Goal: Task Accomplishment & Management: Use online tool/utility

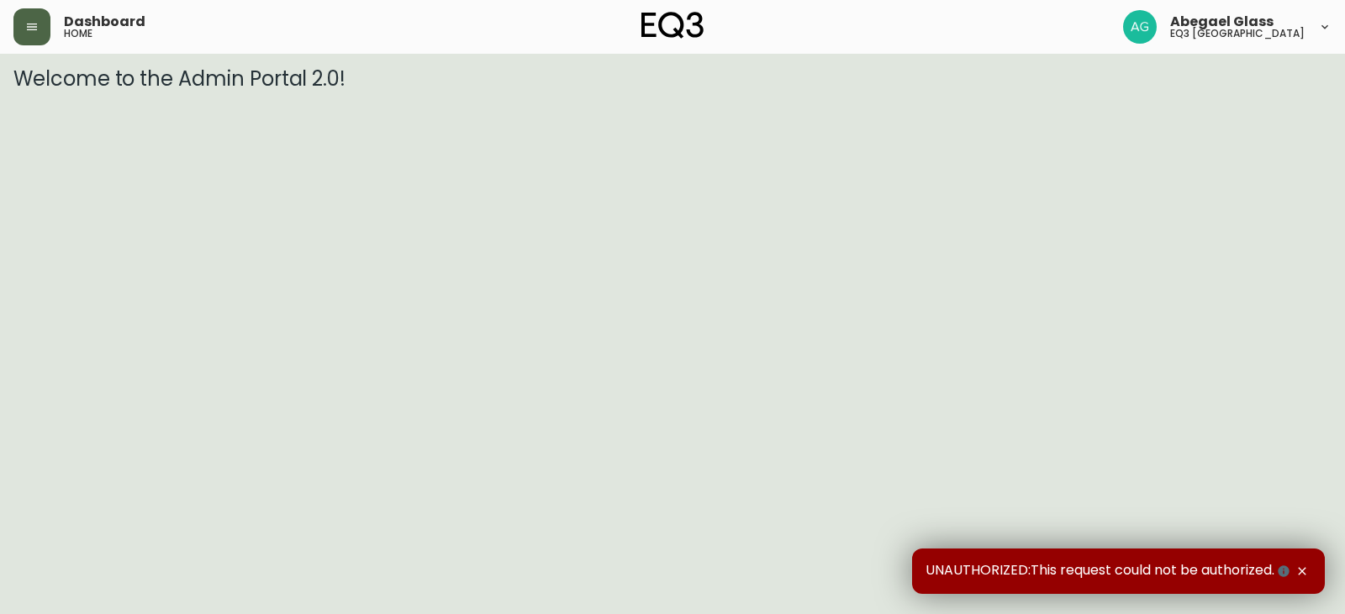
click at [40, 32] on button "button" at bounding box center [31, 26] width 37 height 37
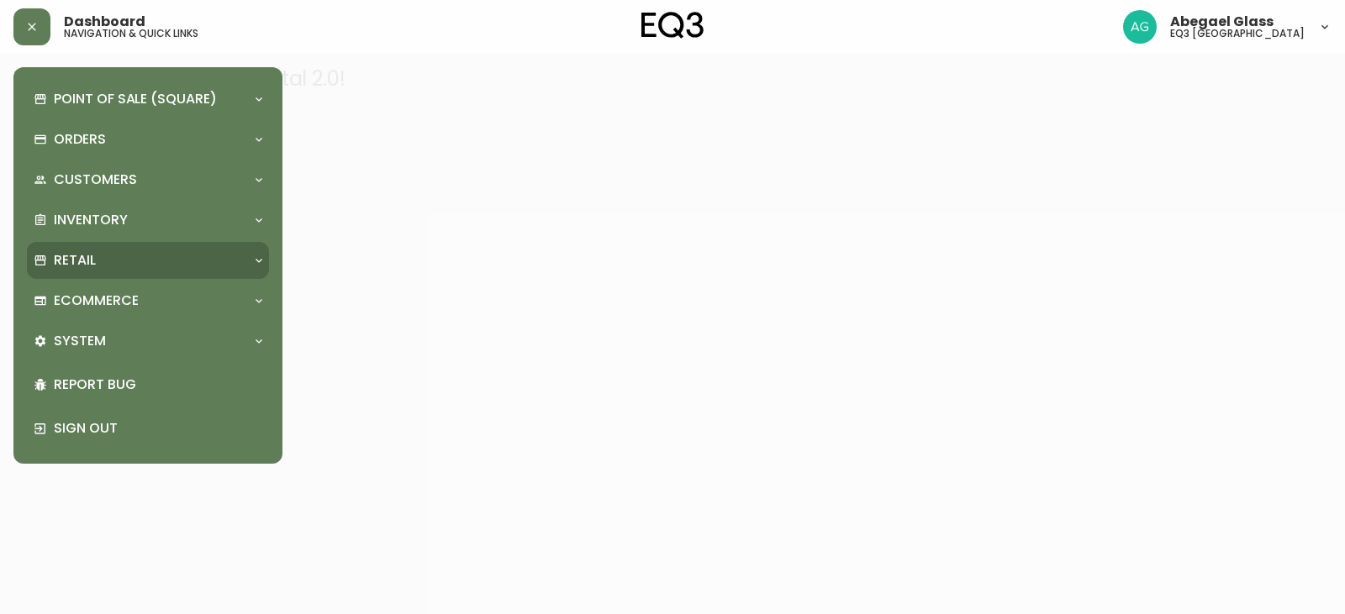
click at [61, 249] on div "Retail" at bounding box center [148, 260] width 242 height 37
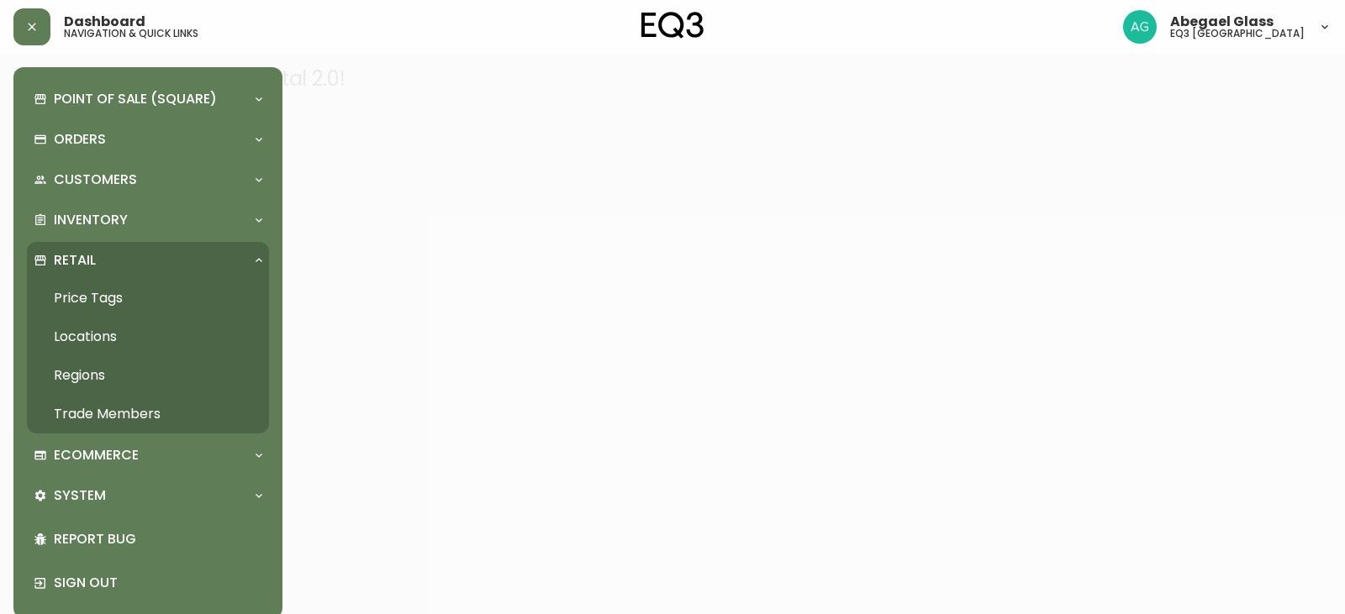
click at [108, 304] on link "Price Tags" at bounding box center [148, 298] width 242 height 39
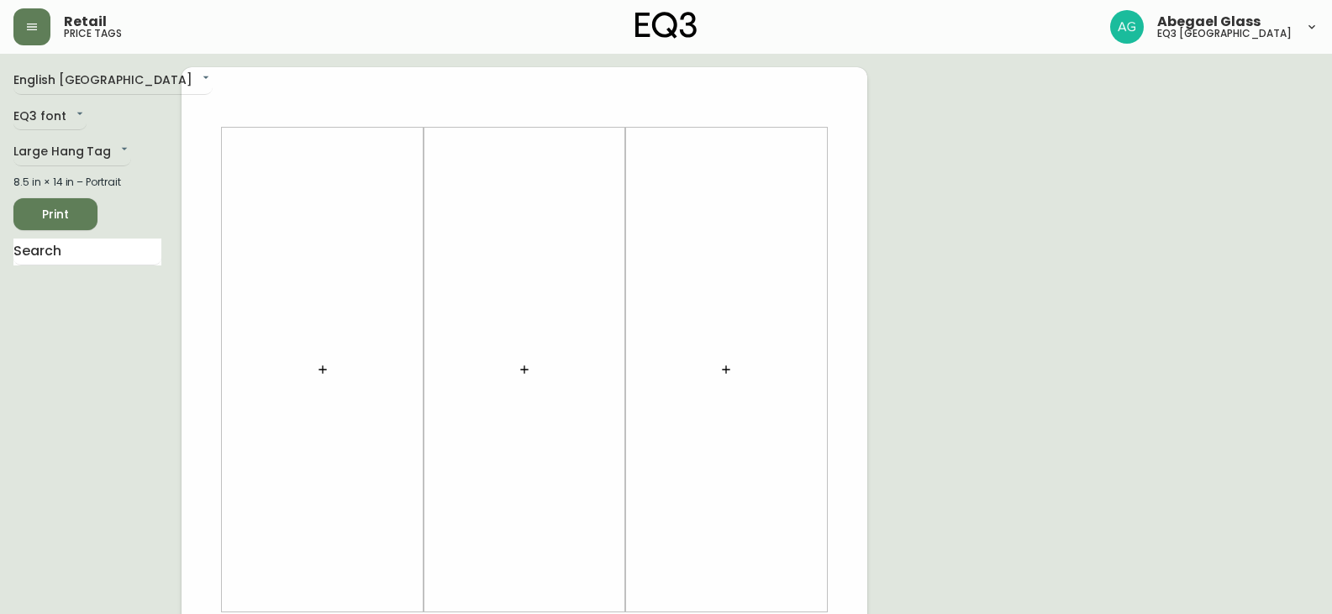
click at [308, 357] on div at bounding box center [323, 370] width 182 height 468
click at [324, 366] on icon "button" at bounding box center [322, 369] width 13 height 13
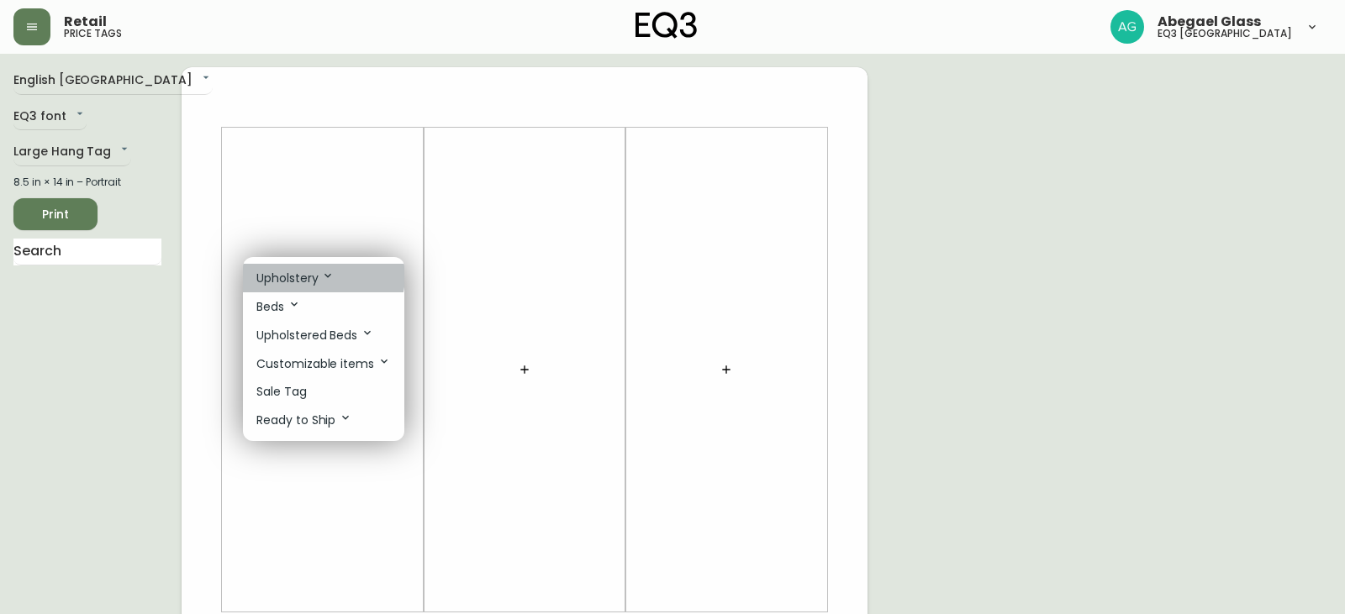
click at [315, 275] on p "Upholstery" at bounding box center [295, 278] width 78 height 18
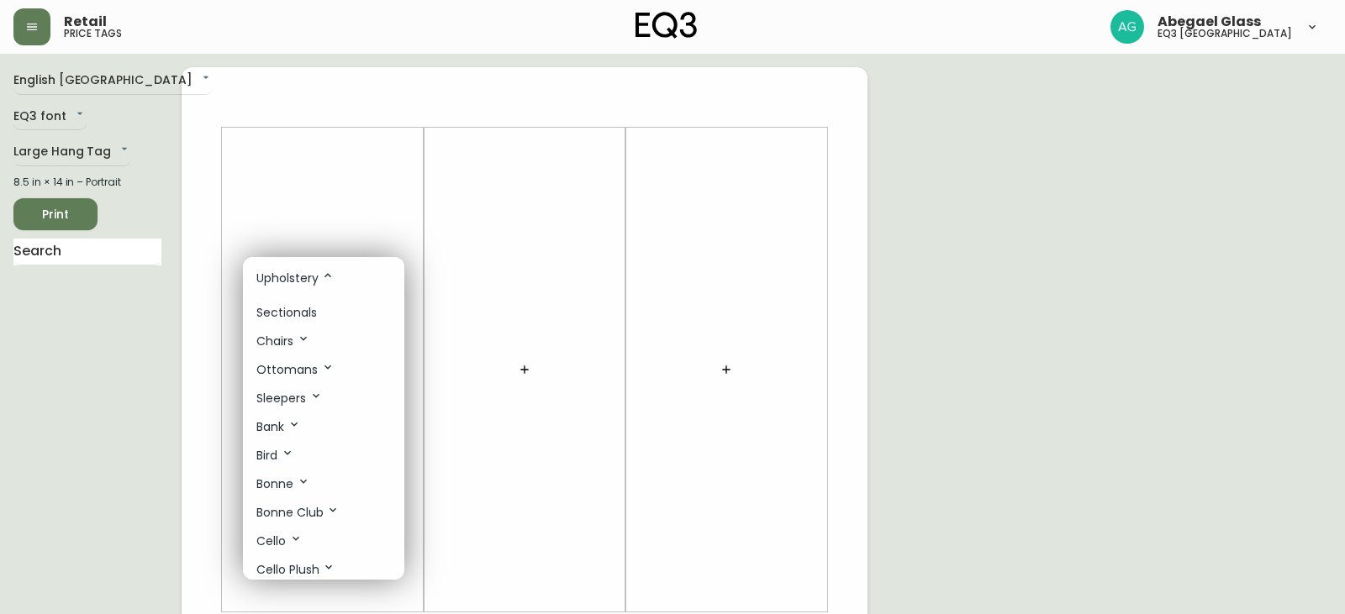
click at [79, 249] on div at bounding box center [672, 307] width 1345 height 614
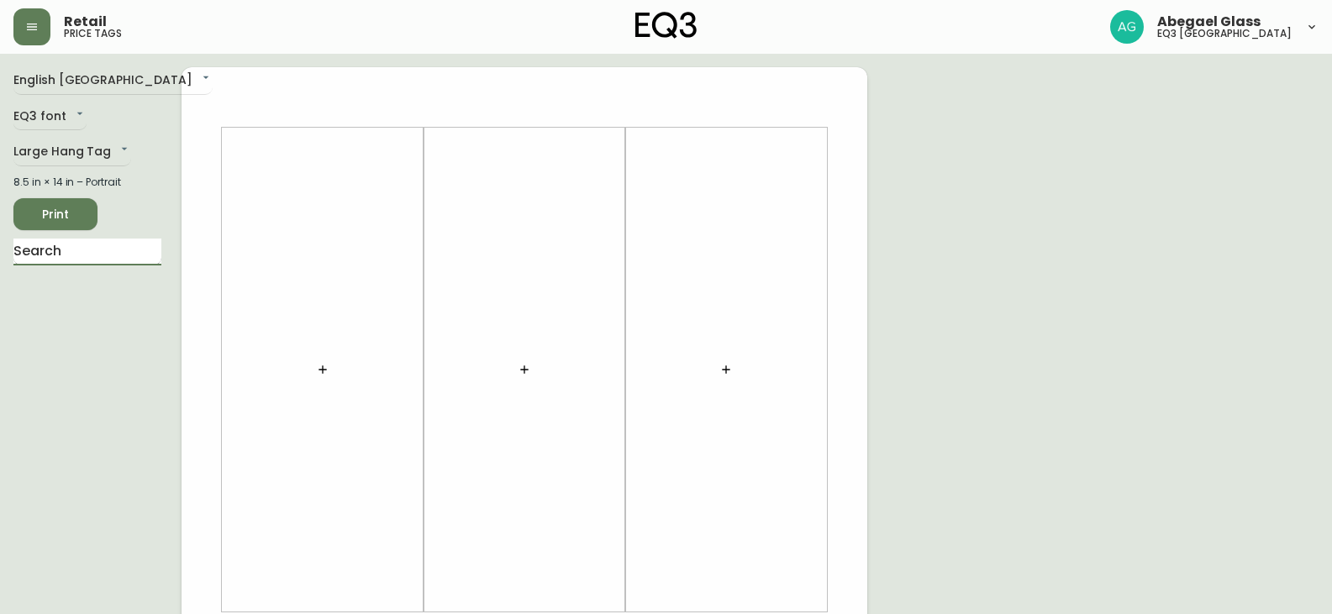
click at [67, 258] on input "text" at bounding box center [87, 252] width 148 height 27
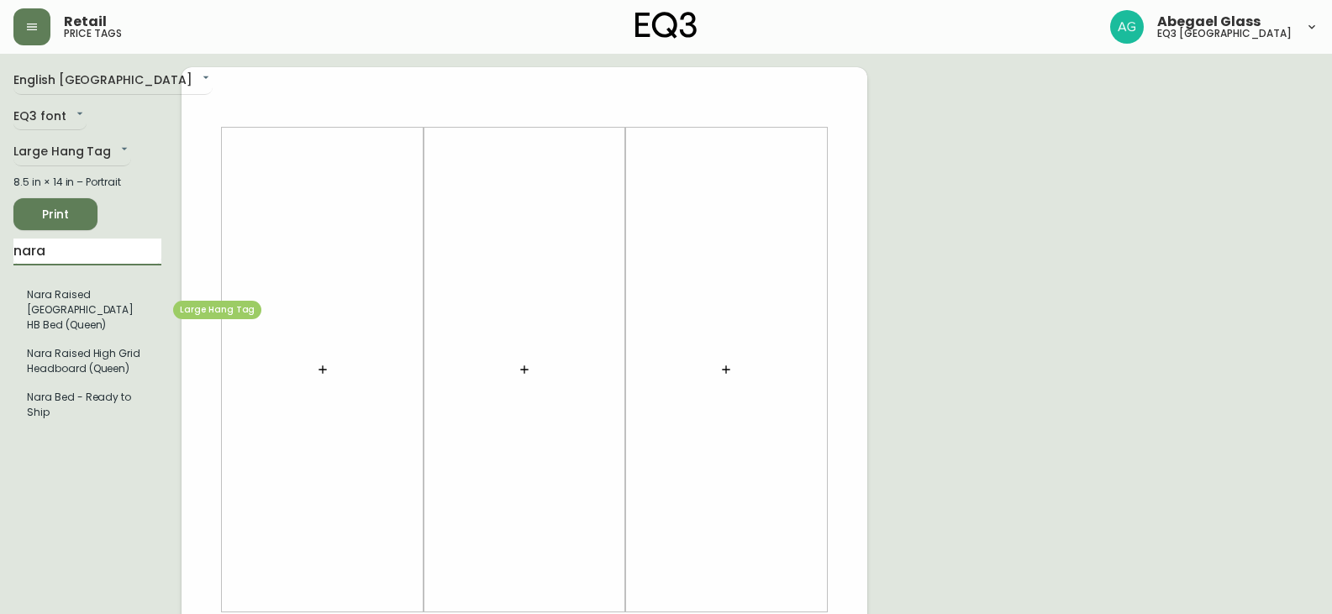
type input "nara"
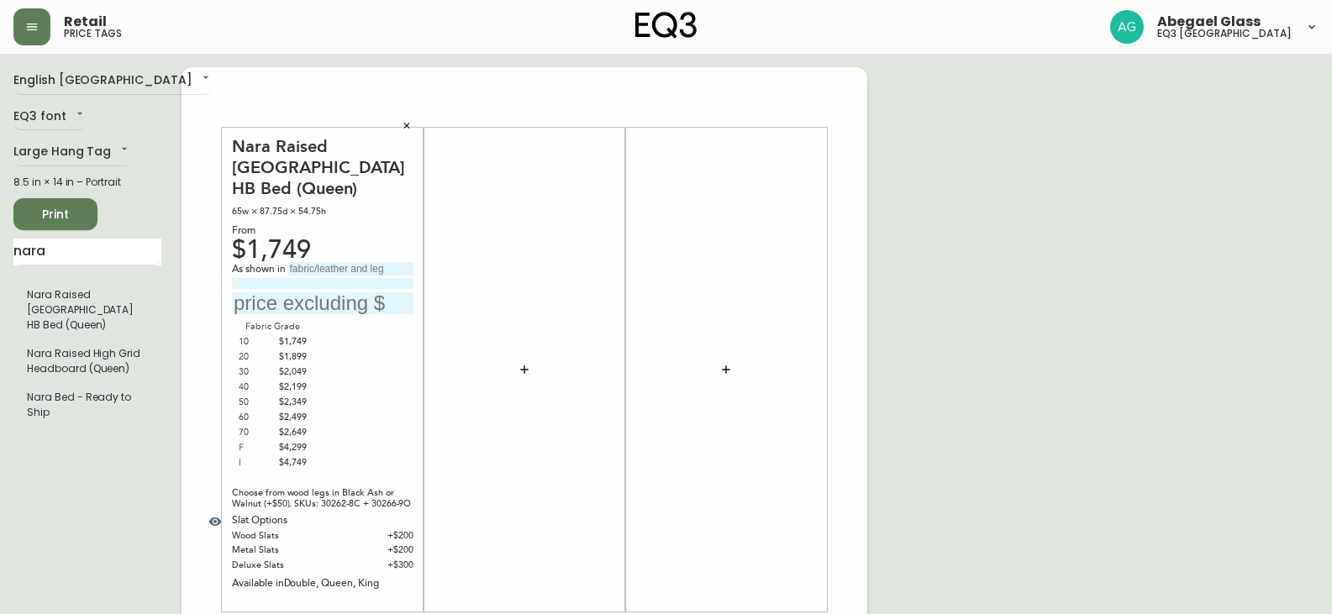
click at [320, 273] on input "text" at bounding box center [350, 268] width 125 height 13
click at [344, 269] on input "Grade 10 Artic Pebble" at bounding box center [350, 268] width 125 height 13
type input "Grade 10 Arctic Pebble"
click at [335, 284] on input at bounding box center [323, 283] width 182 height 11
type input "with buttin tuft headboard"
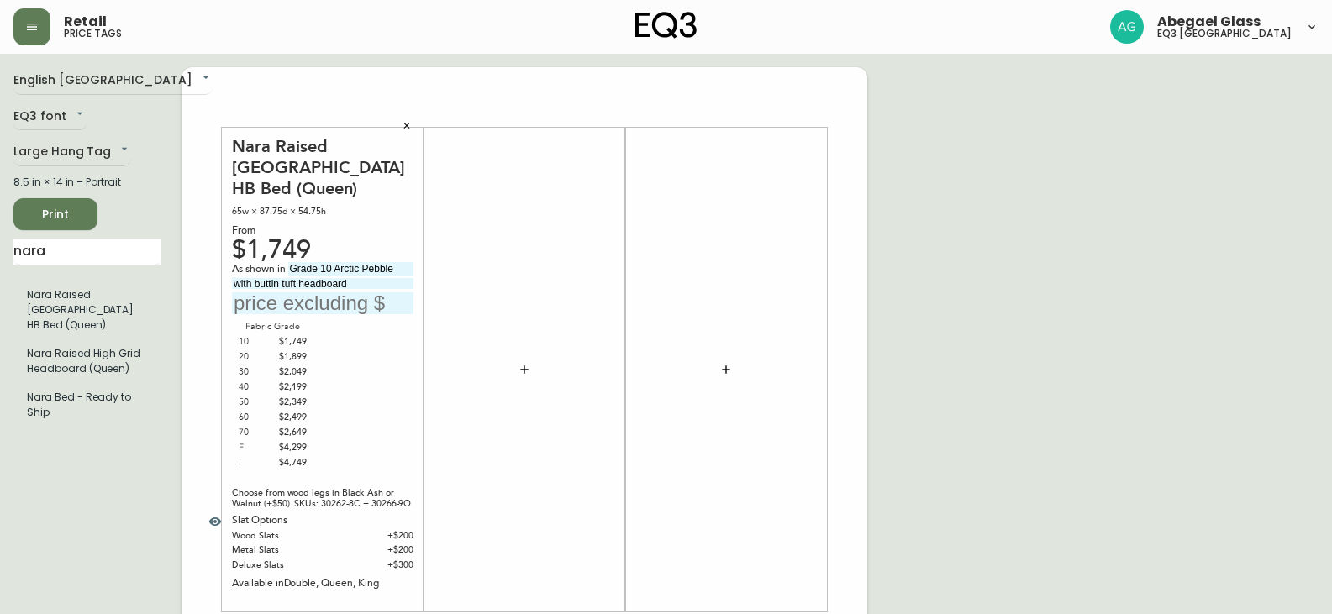
click at [326, 308] on input "text" at bounding box center [323, 303] width 182 height 23
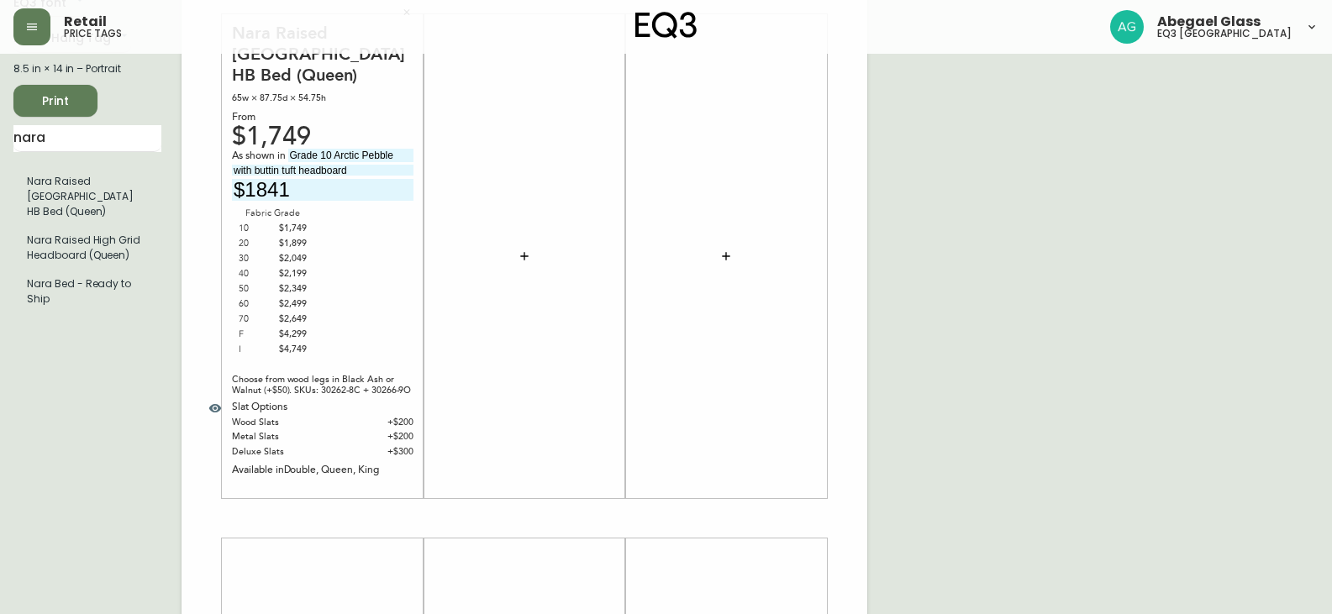
scroll to position [84, 0]
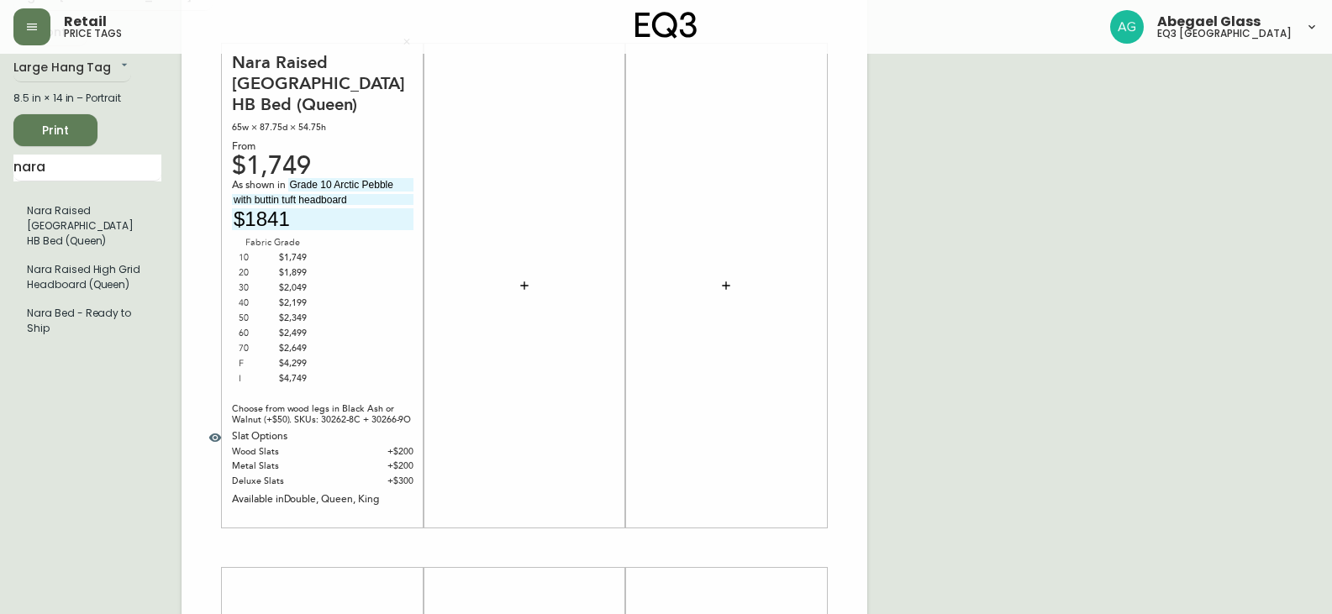
click at [256, 217] on input "$1841" at bounding box center [323, 219] width 182 height 23
type input "$1841"
click at [375, 301] on div "Fabric Grade 10 $1,749 20 $1,899 30 $2,049 40 $2,199 50 $2,349 60 $2,499 70 $2,…" at bounding box center [323, 310] width 182 height 151
click at [77, 134] on span "Print" at bounding box center [55, 130] width 57 height 21
